Goal: Task Accomplishment & Management: Use online tool/utility

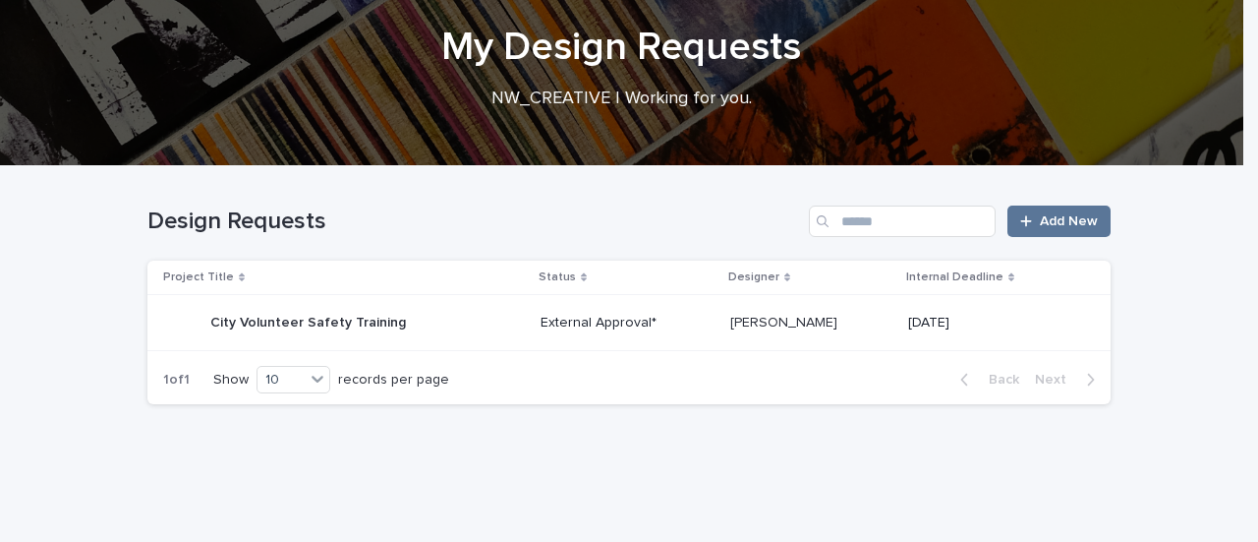
scroll to position [125, 0]
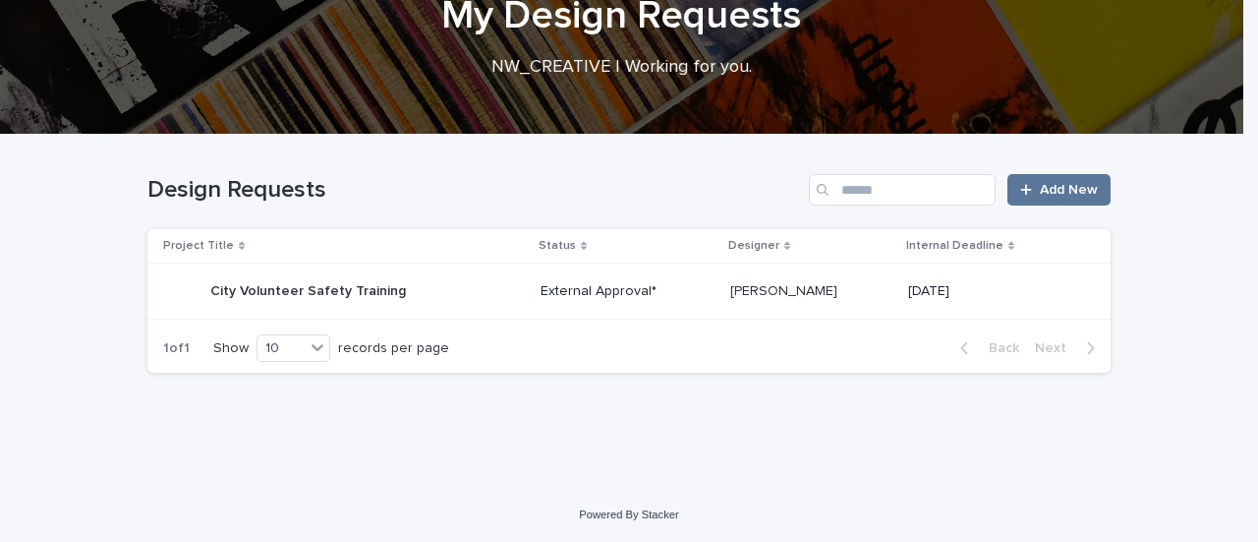
click at [289, 304] on div "City Volunteer Safety Training City Volunteer Safety Training" at bounding box center [308, 291] width 196 height 32
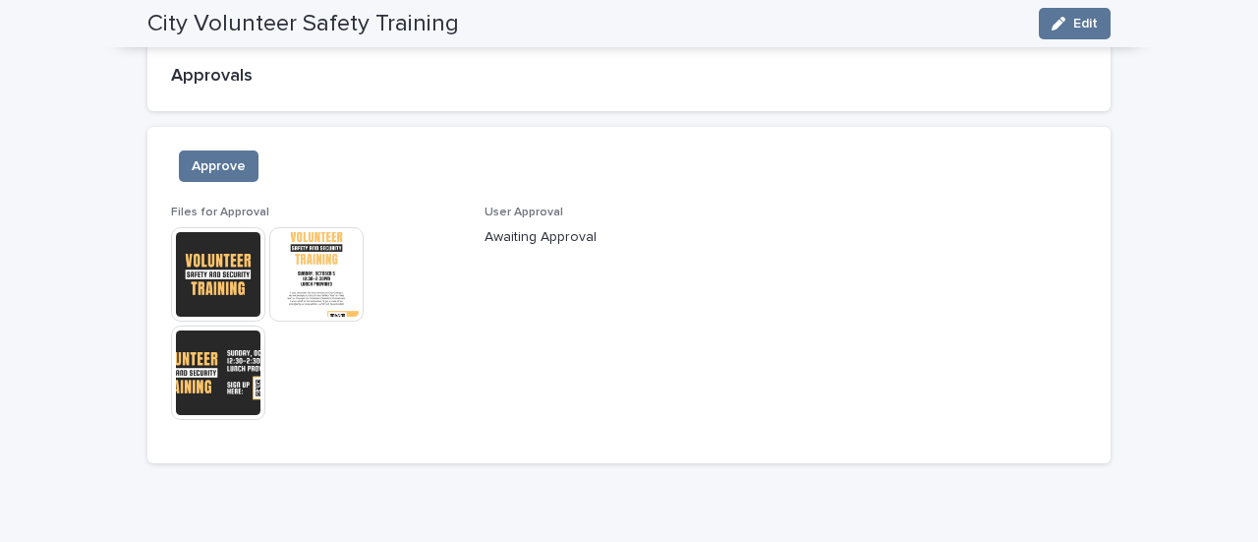
scroll to position [1448, 0]
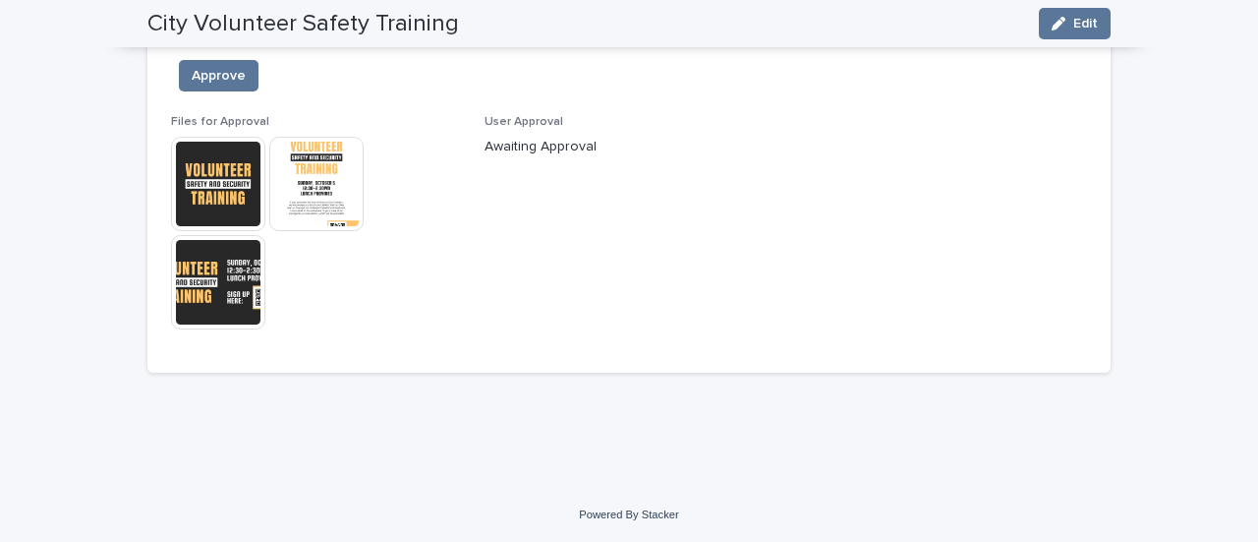
click at [334, 173] on img at bounding box center [316, 184] width 94 height 94
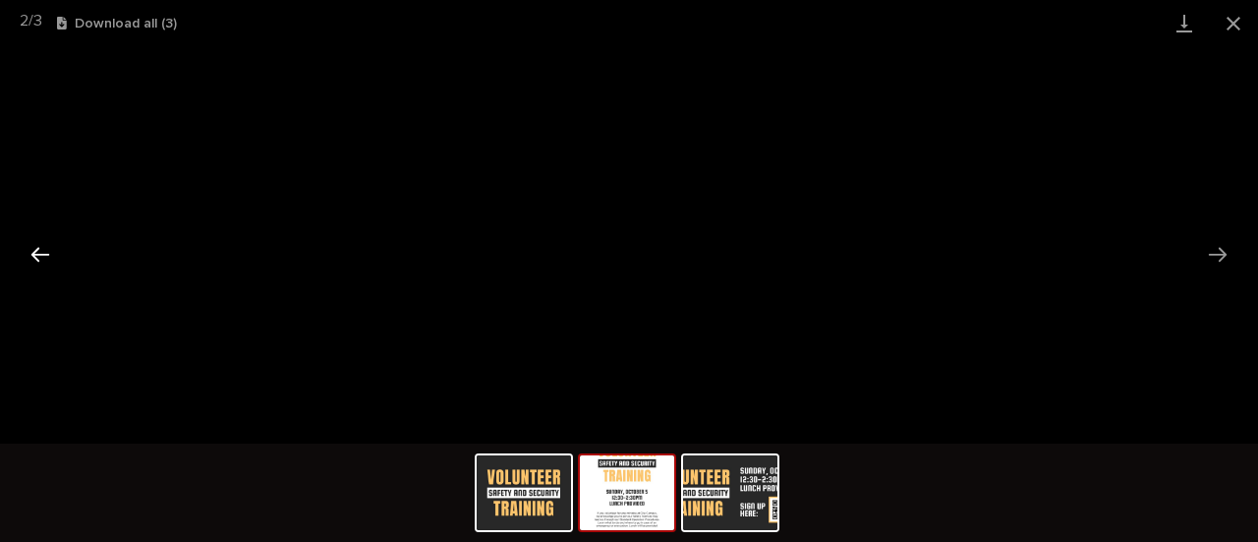
click at [23, 259] on button "Previous slide" at bounding box center [40, 254] width 41 height 38
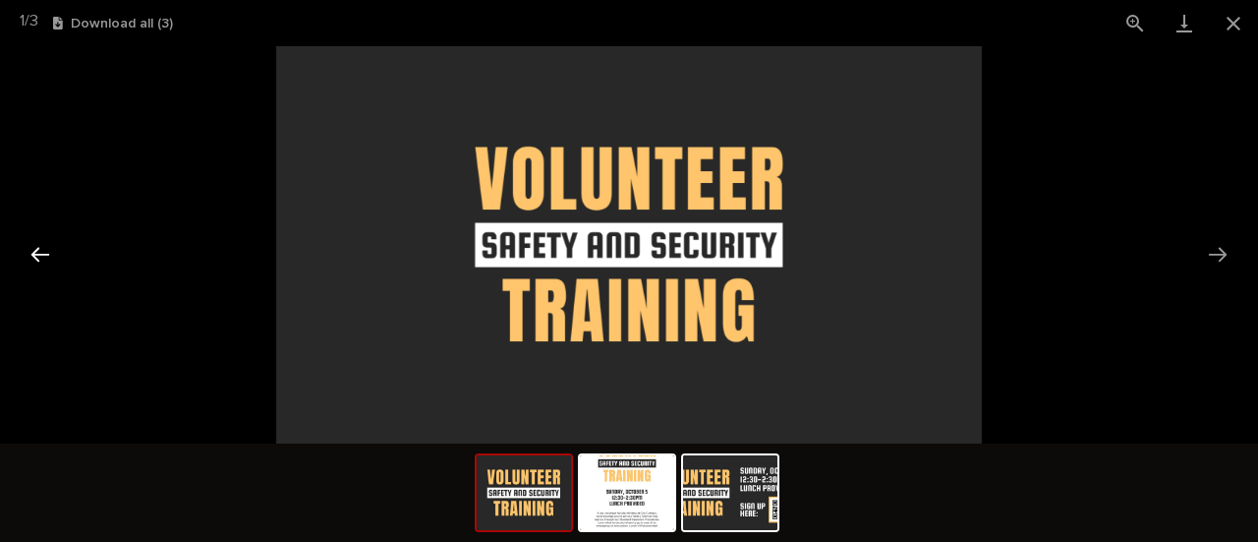
click at [23, 259] on button "Previous slide" at bounding box center [40, 254] width 41 height 38
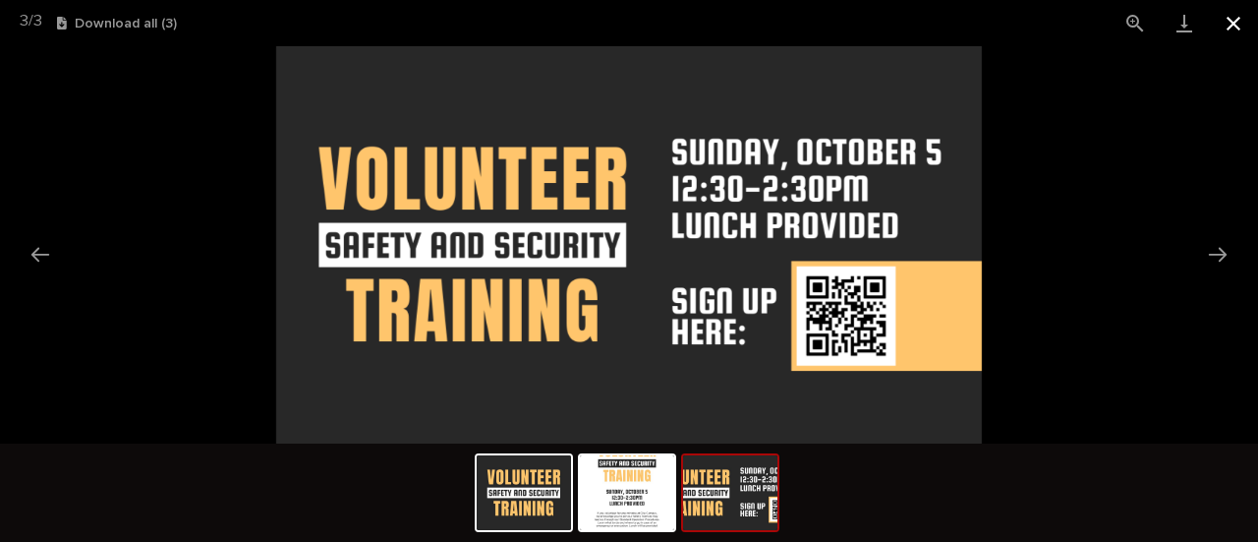
click at [1244, 27] on button "Close gallery" at bounding box center [1233, 23] width 49 height 46
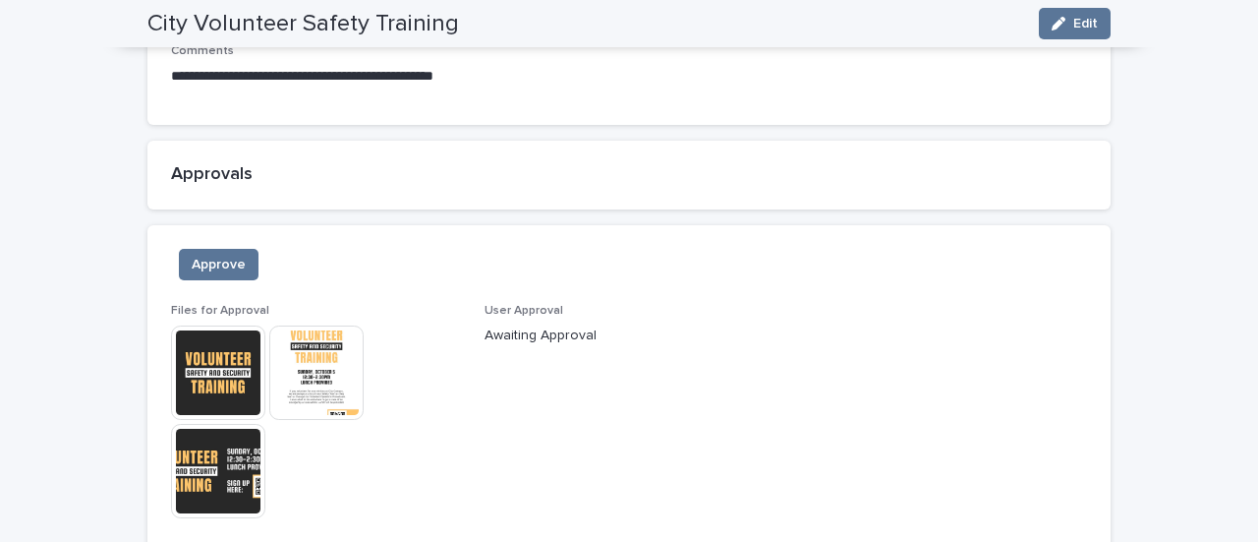
scroll to position [1252, 0]
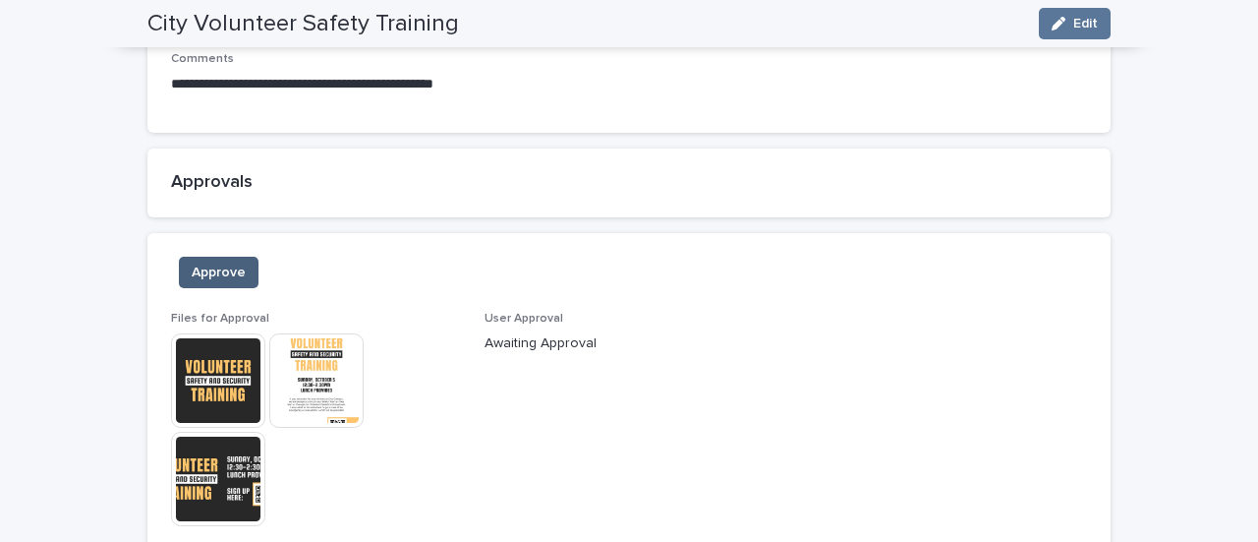
click at [204, 266] on span "Approve" at bounding box center [219, 273] width 54 height 20
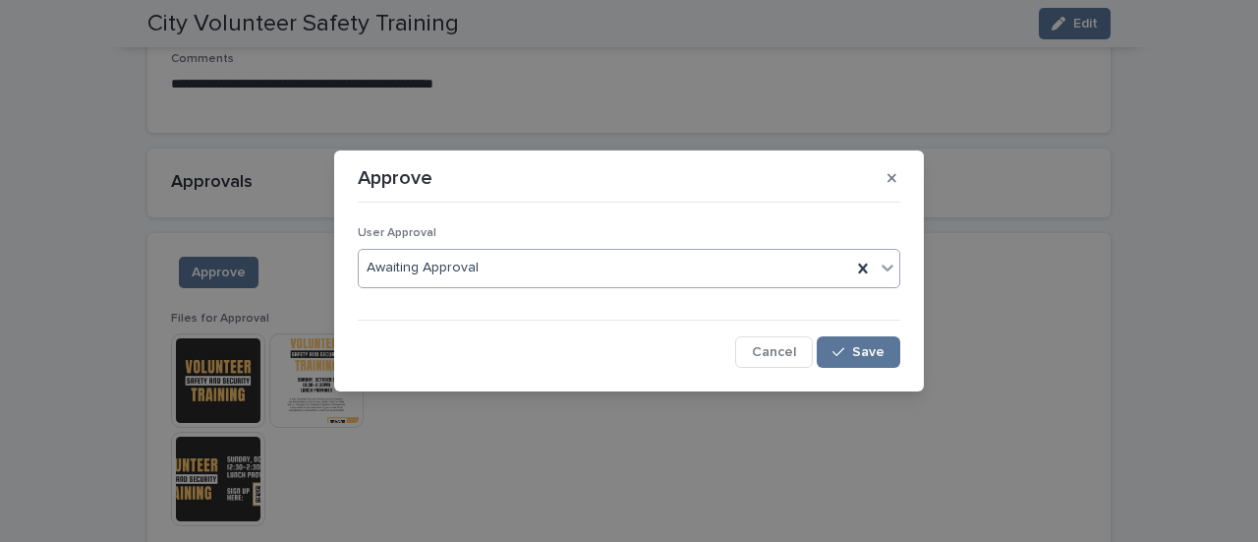
click at [886, 265] on icon at bounding box center [888, 268] width 20 height 20
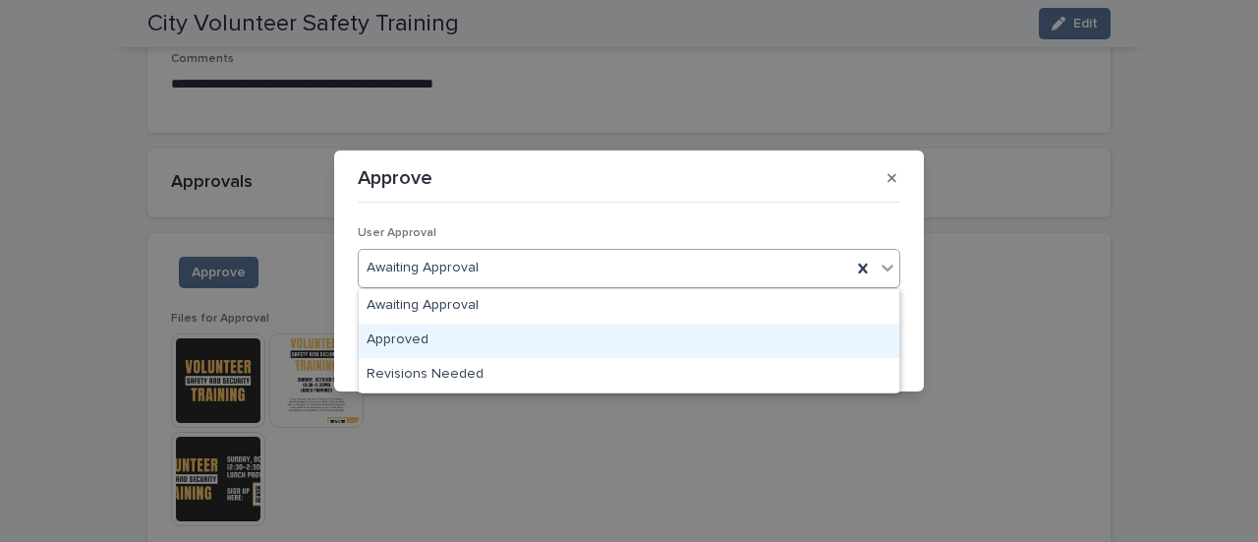
click at [418, 341] on div "Approved" at bounding box center [629, 340] width 541 height 34
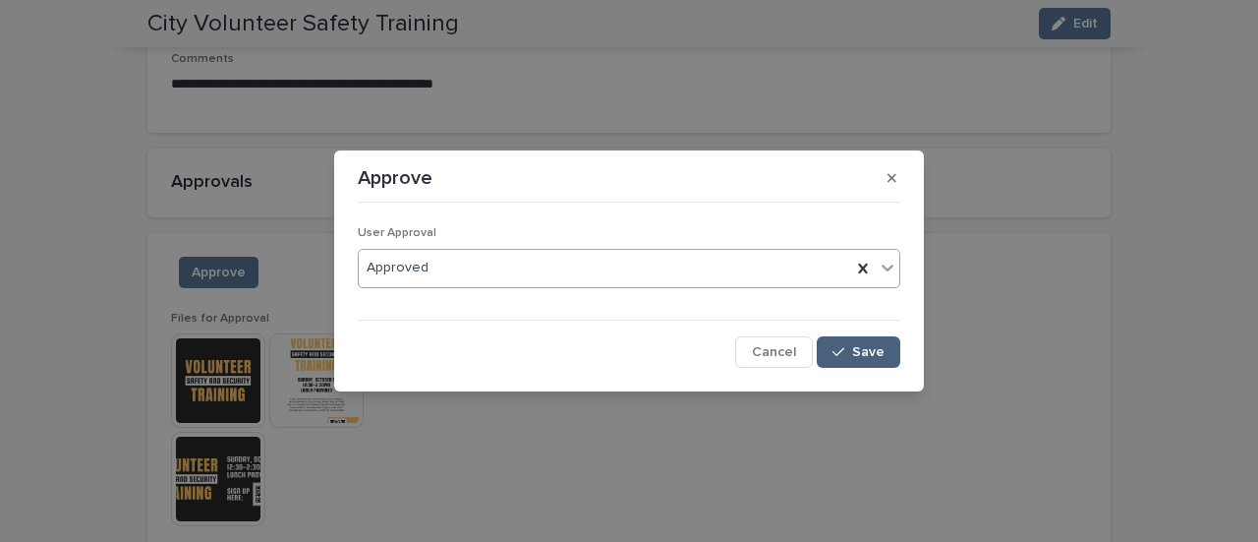
click at [852, 355] on div "button" at bounding box center [843, 352] width 20 height 14
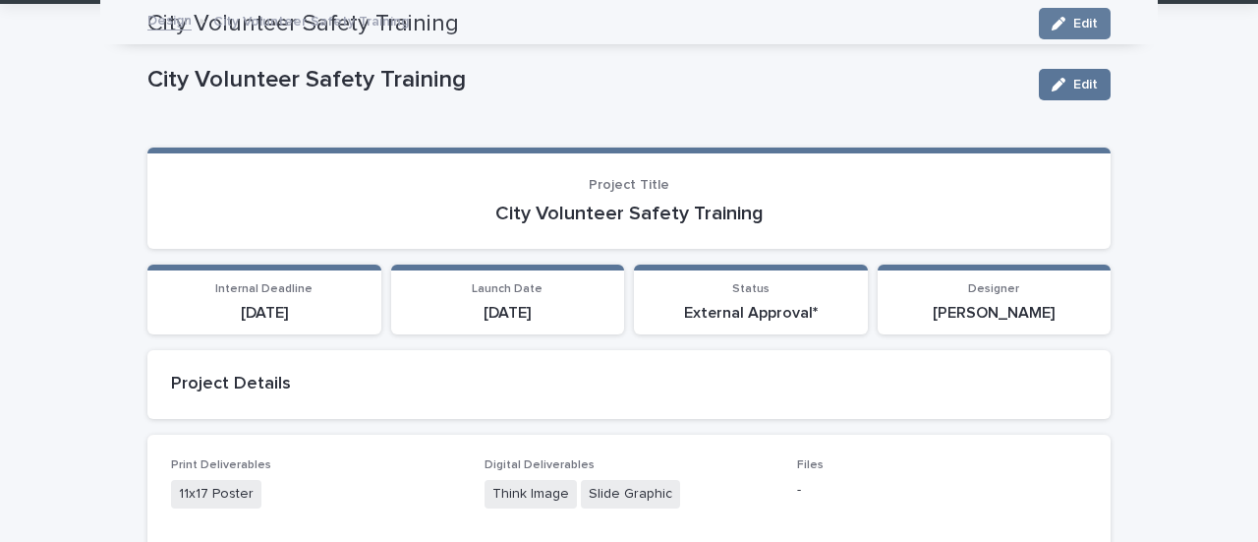
scroll to position [0, 0]
